Goal: Task Accomplishment & Management: Complete application form

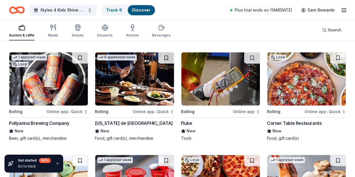
scroll to position [2496, 0]
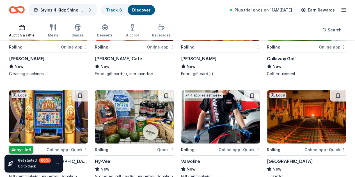
scroll to position [2776, 0]
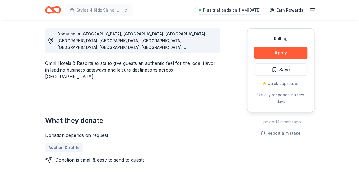
scroll to position [168, 0]
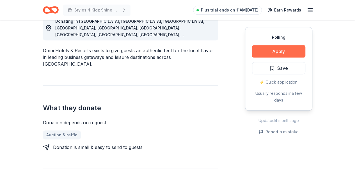
click at [271, 51] on button "Apply" at bounding box center [278, 51] width 53 height 12
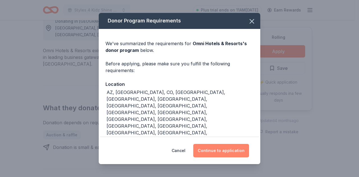
click at [228, 149] on button "Continue to application" at bounding box center [221, 150] width 56 height 13
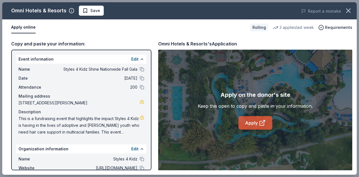
click at [257, 121] on link "Apply" at bounding box center [255, 122] width 34 height 13
